Goal: Use online tool/utility: Utilize a website feature to perform a specific function

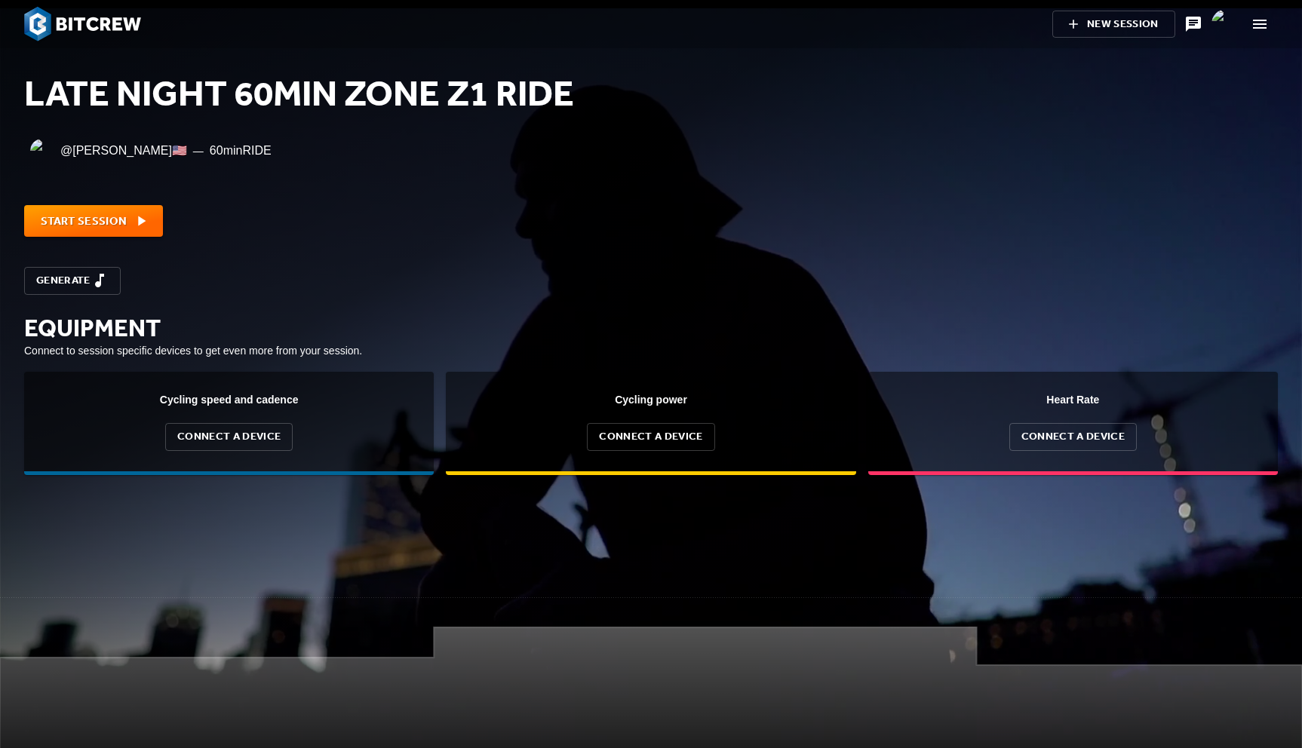
scroll to position [151, 1302]
click at [122, 20] on img at bounding box center [82, 24] width 117 height 35
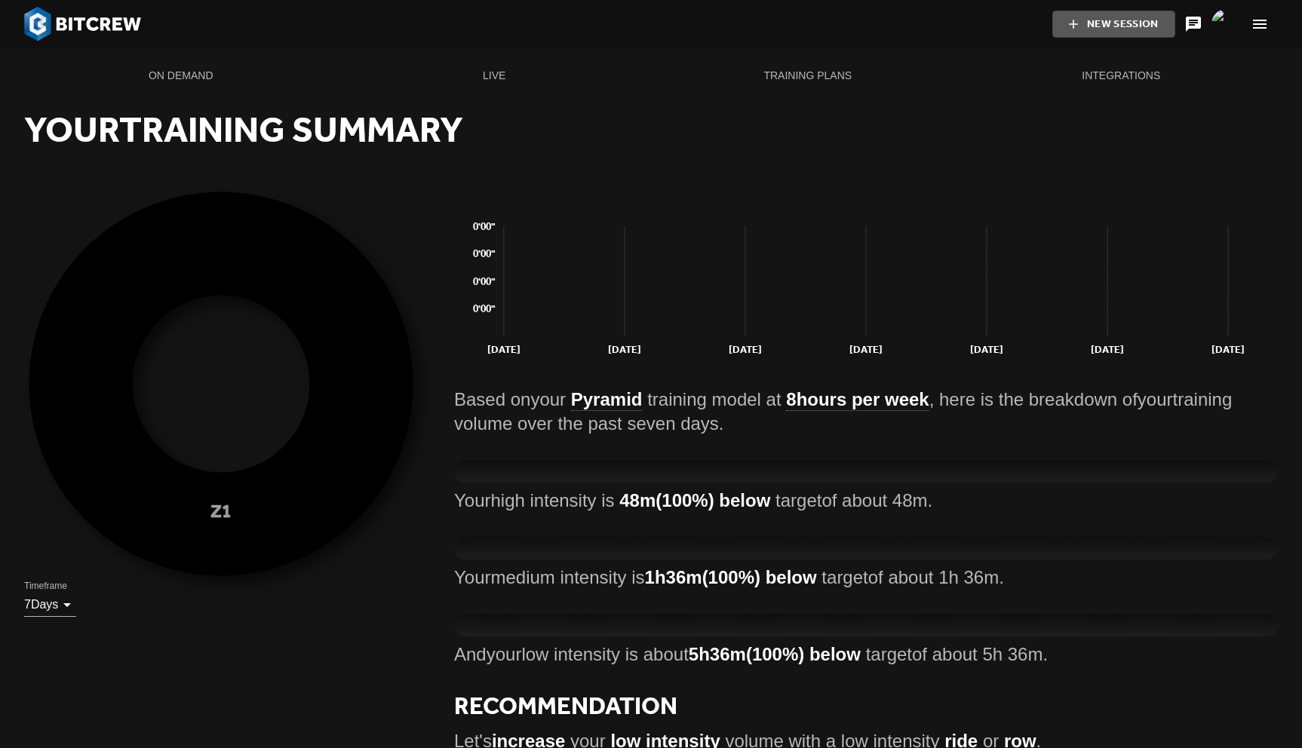
click at [1133, 24] on span "New Session" at bounding box center [1113, 24] width 73 height 19
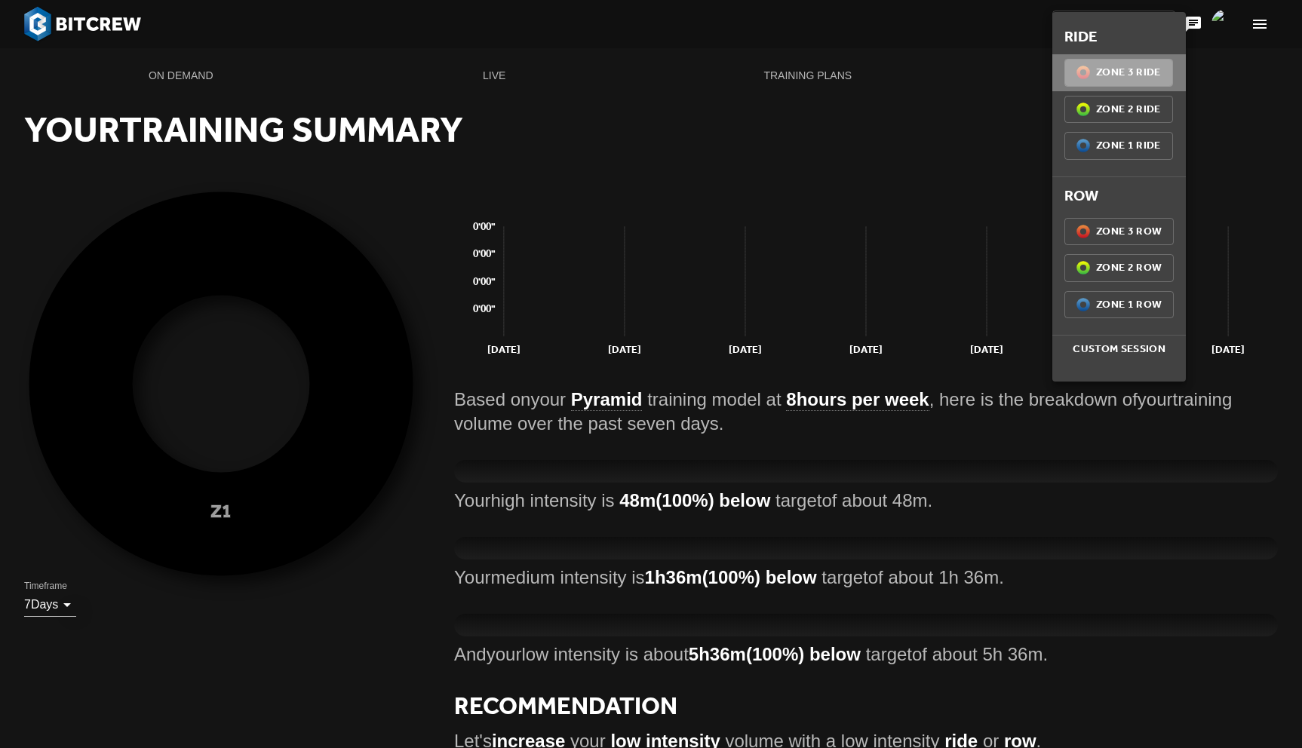
click at [1128, 76] on span "Z3 (100%) Zone 3 Ride" at bounding box center [1118, 72] width 84 height 19
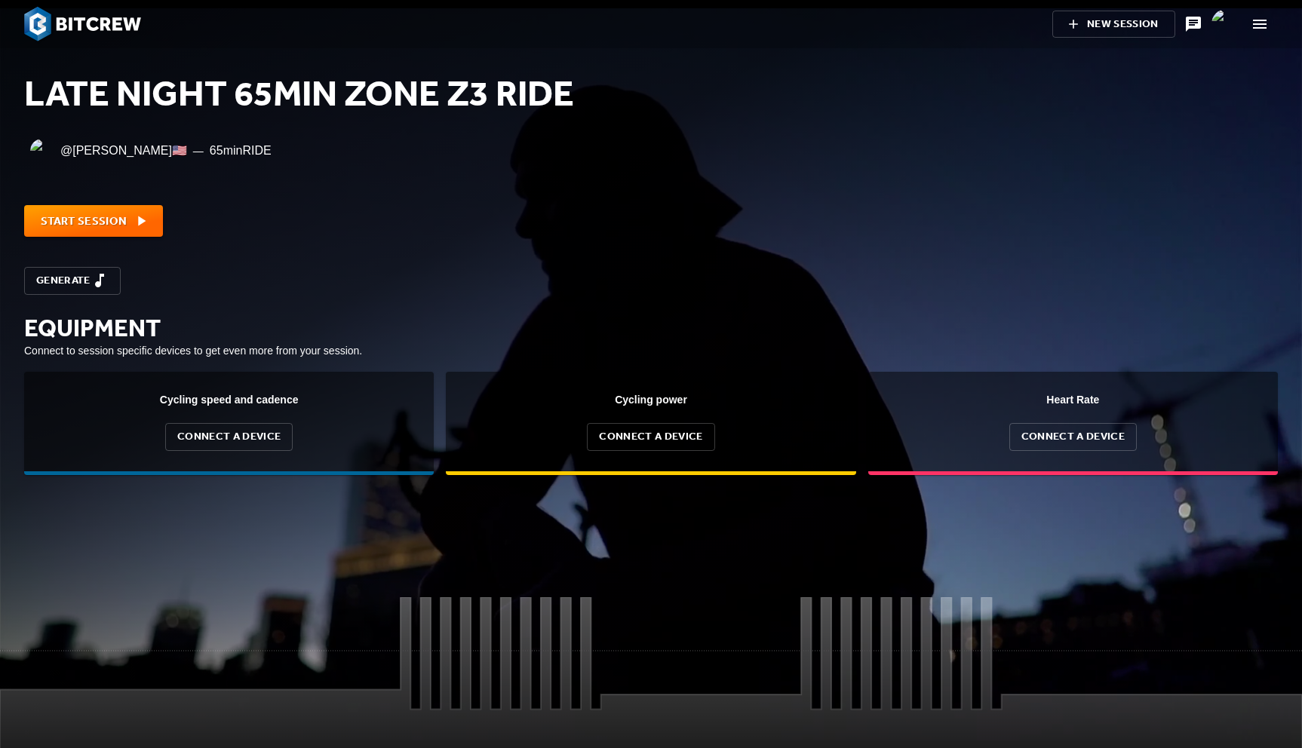
click at [1060, 169] on div "@ [PERSON_NAME] 🇺🇸 — 65 min RIDE" at bounding box center [650, 151] width 1271 height 54
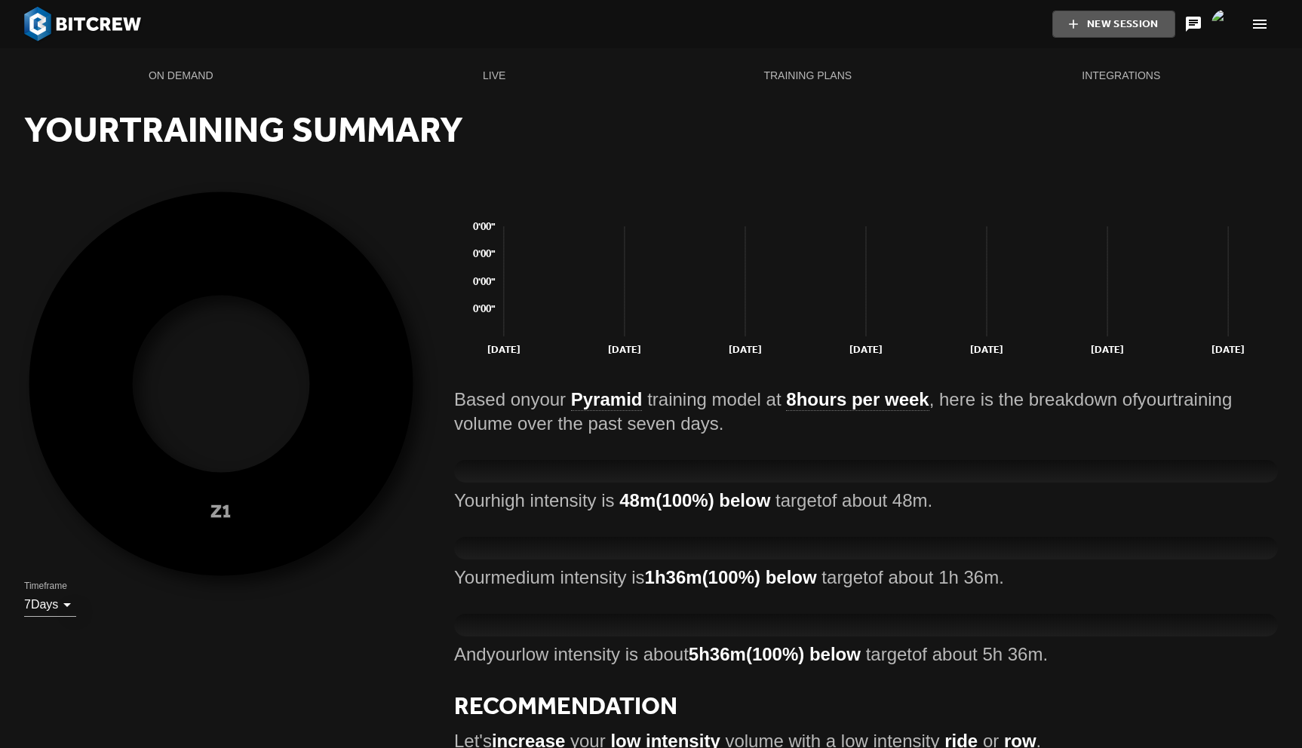
click at [1116, 16] on span "New Session" at bounding box center [1113, 24] width 73 height 19
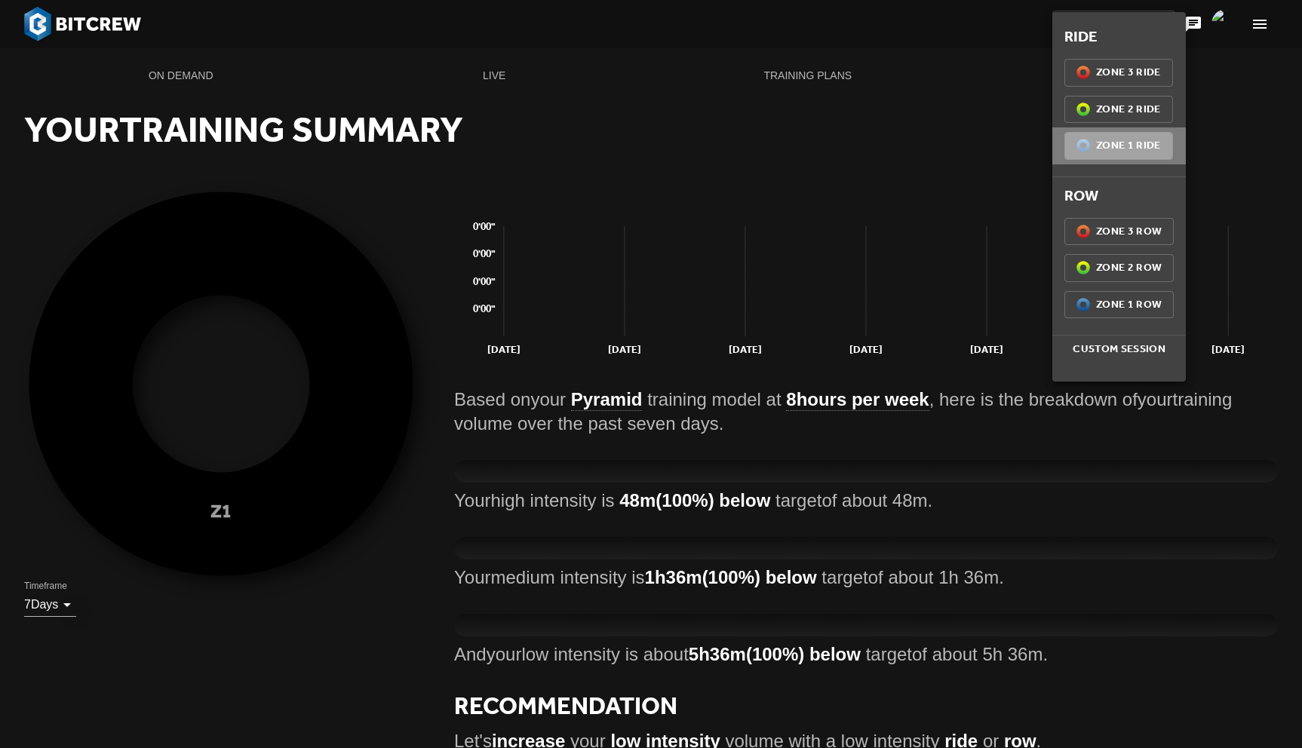
click at [1106, 142] on span "Z1 (100%) Zone 1 Ride" at bounding box center [1118, 145] width 84 height 19
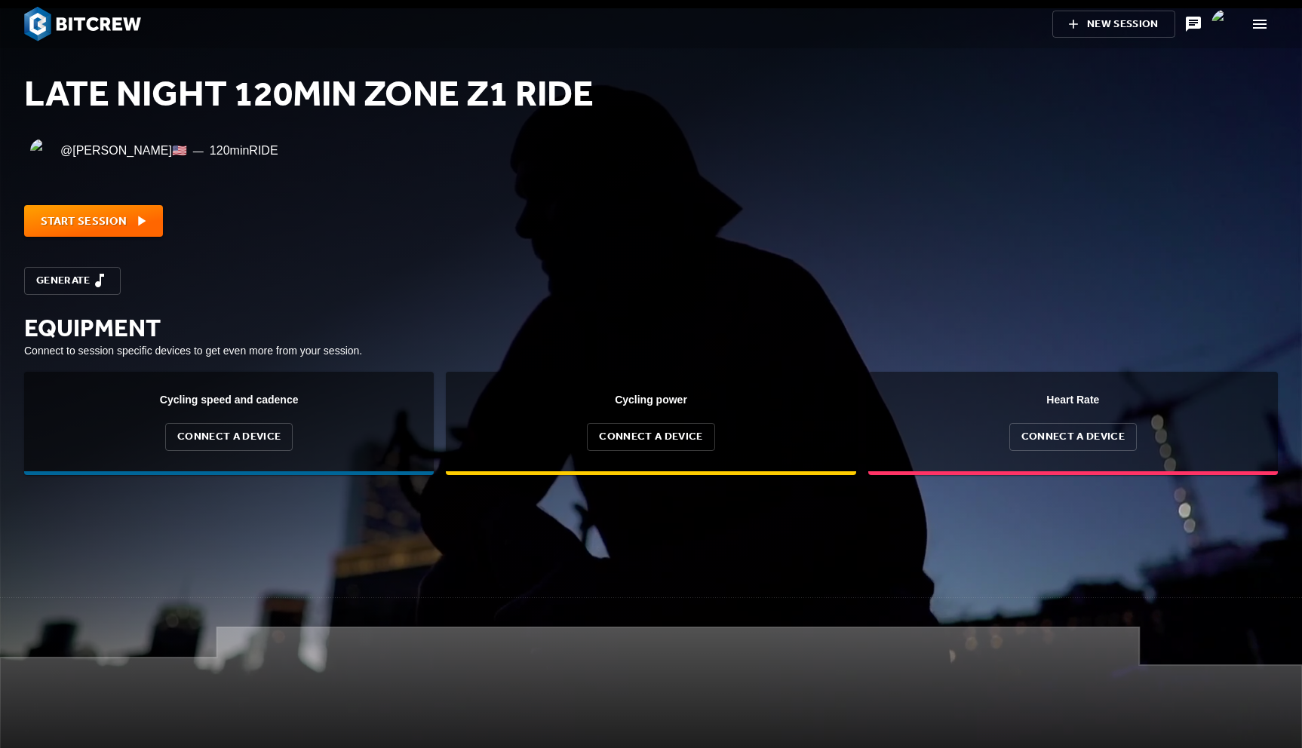
scroll to position [151, 1302]
click at [87, 276] on span "Generate" at bounding box center [72, 280] width 72 height 19
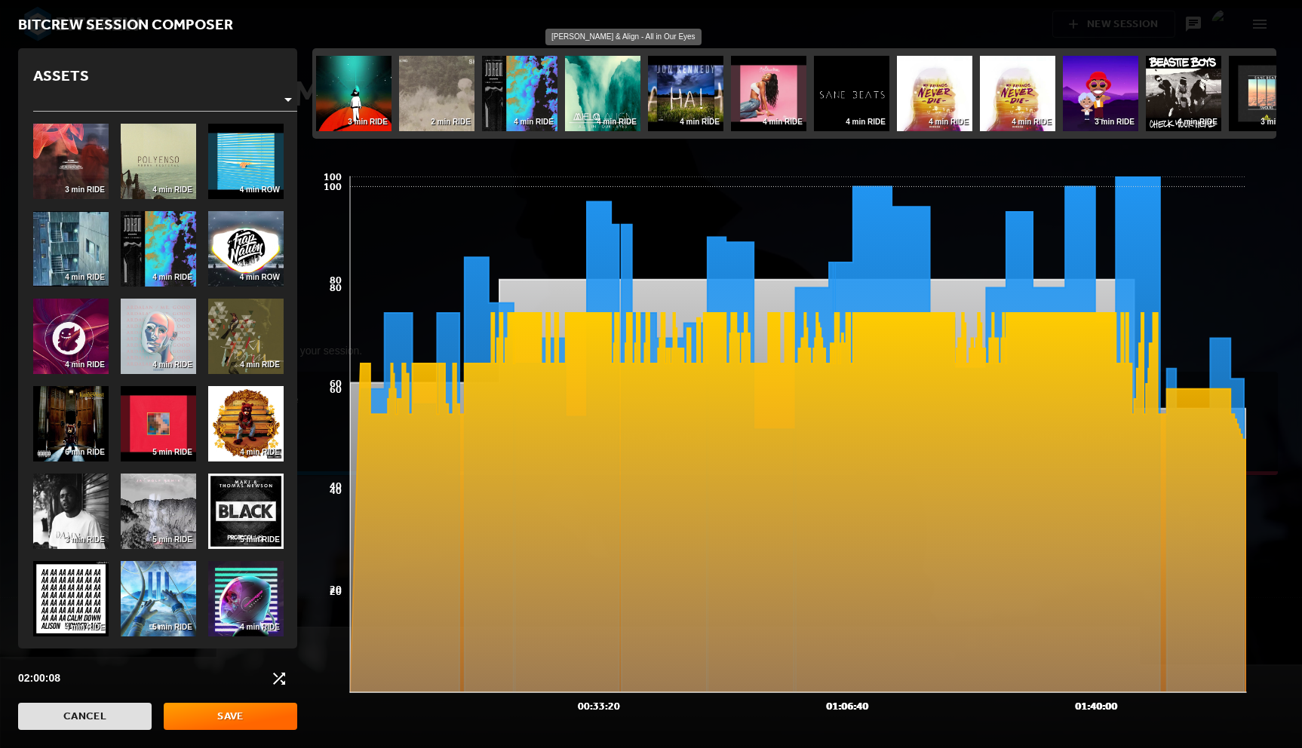
scroll to position [0, 0]
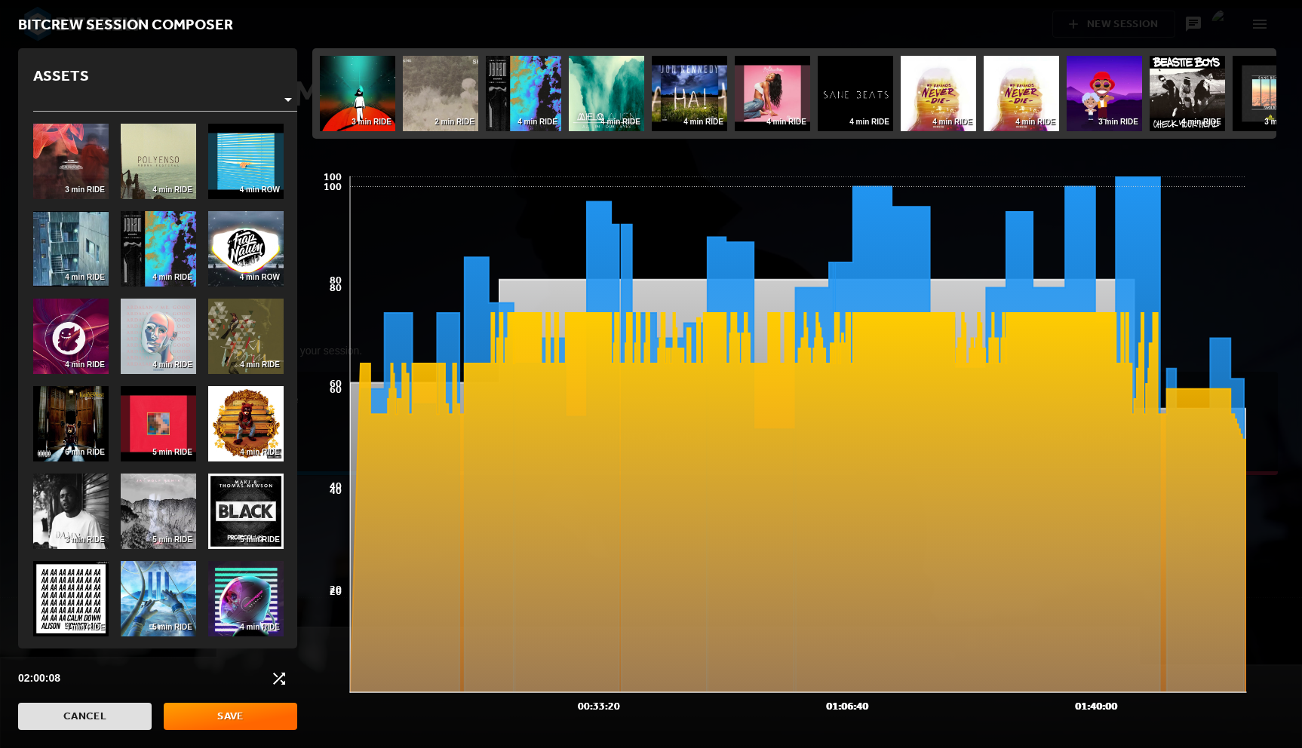
click at [101, 717] on span "Cancel" at bounding box center [84, 716] width 109 height 19
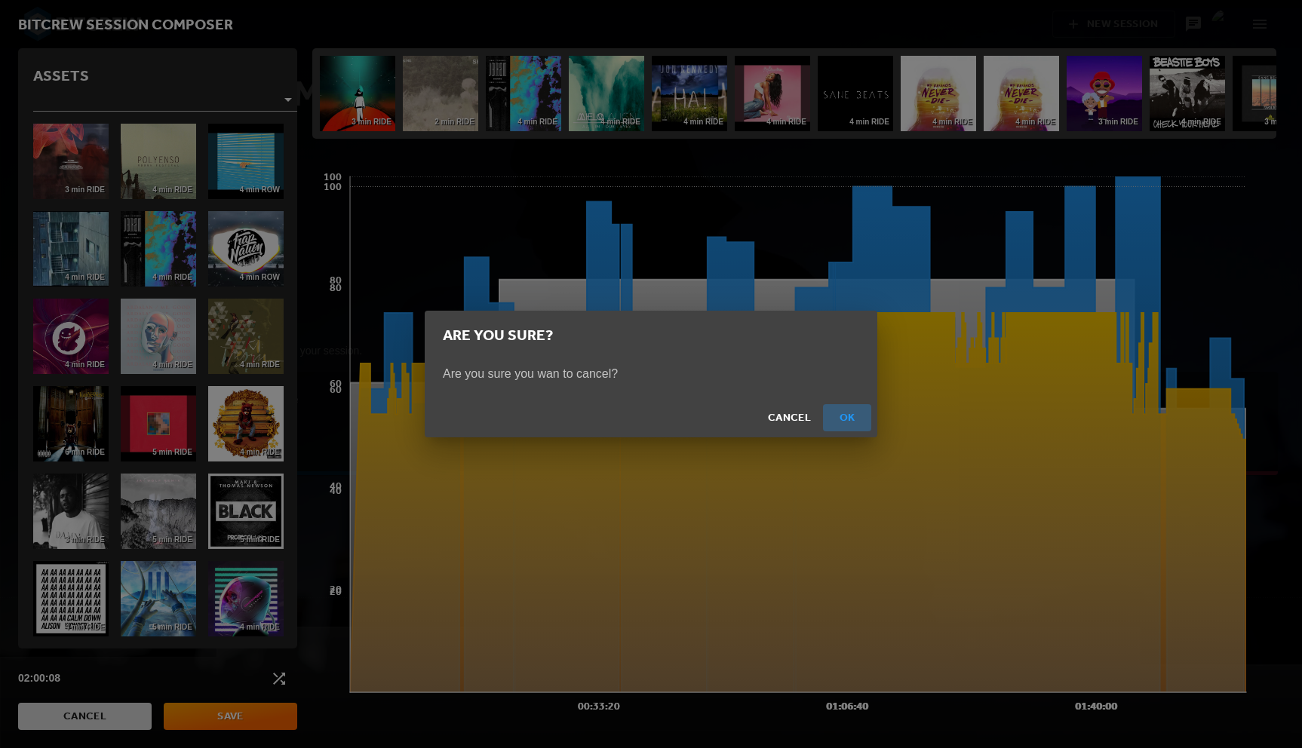
click at [853, 419] on span "Ok" at bounding box center [847, 418] width 36 height 19
